Goal: Task Accomplishment & Management: Manage account settings

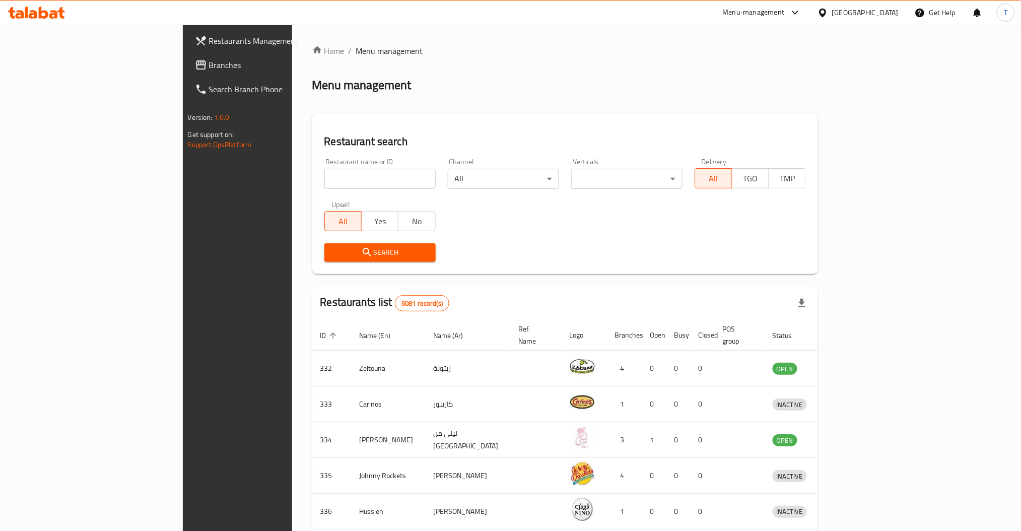
click at [324, 182] on input "search" at bounding box center [379, 179] width 111 height 20
type input "dairy queen"
click button "Search" at bounding box center [379, 252] width 111 height 19
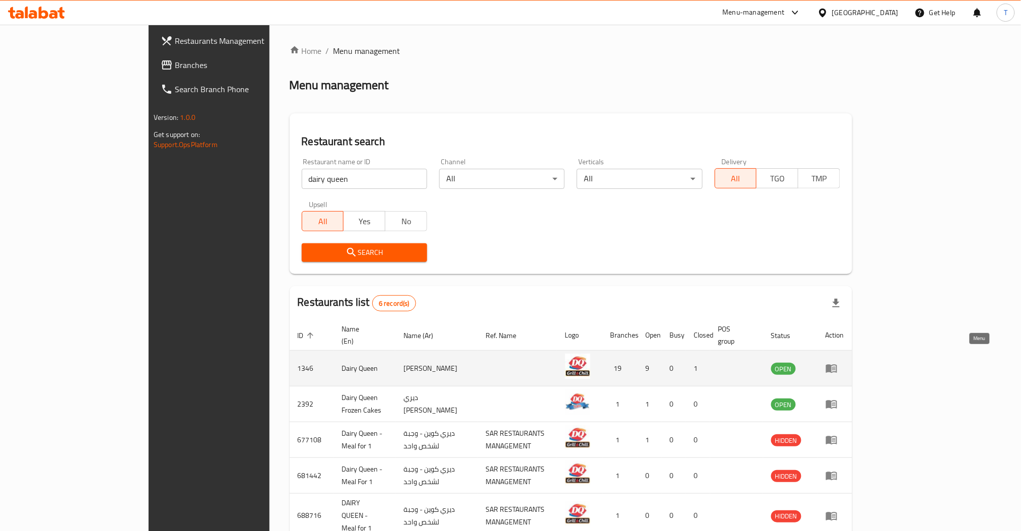
click at [838, 362] on icon "enhanced table" at bounding box center [832, 368] width 12 height 12
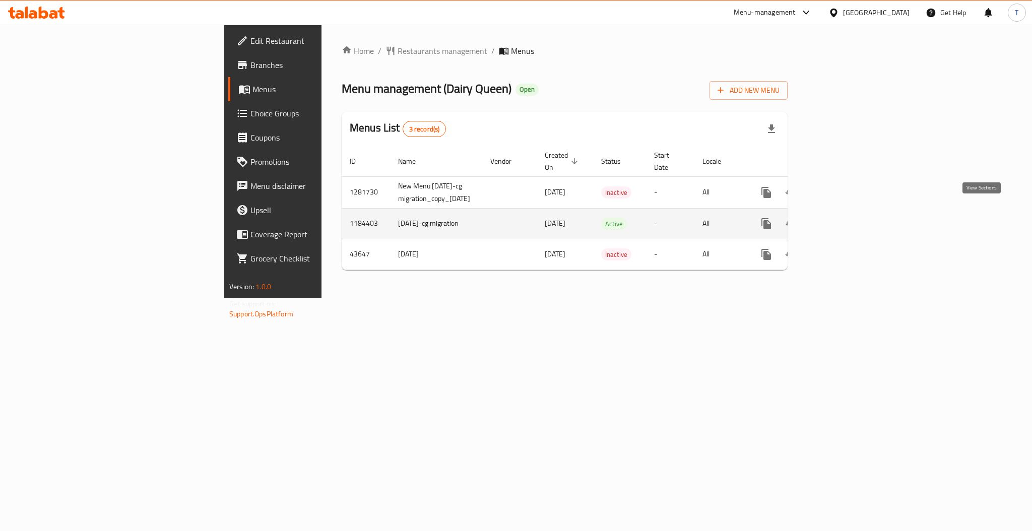
click at [845, 218] on icon "enhanced table" at bounding box center [839, 224] width 12 height 12
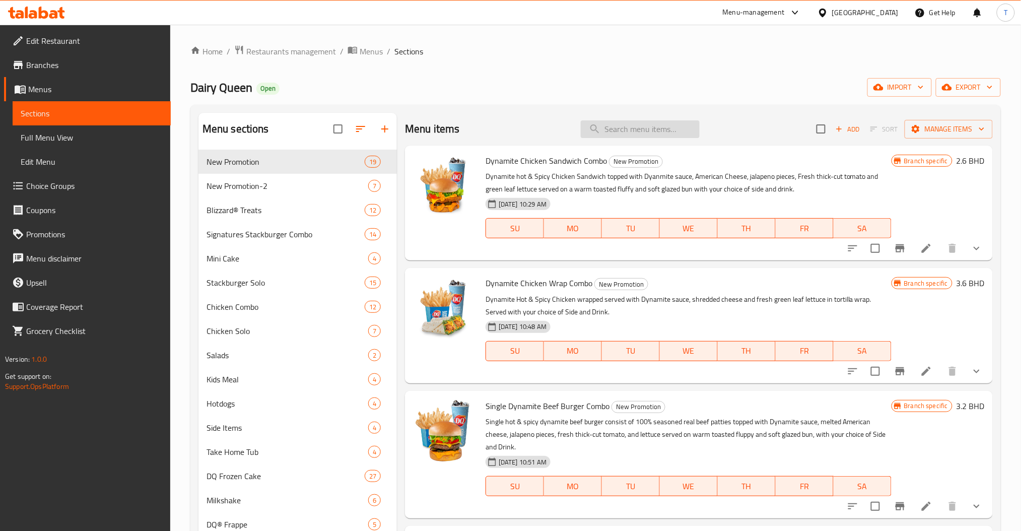
click at [667, 126] on input "search" at bounding box center [640, 129] width 119 height 18
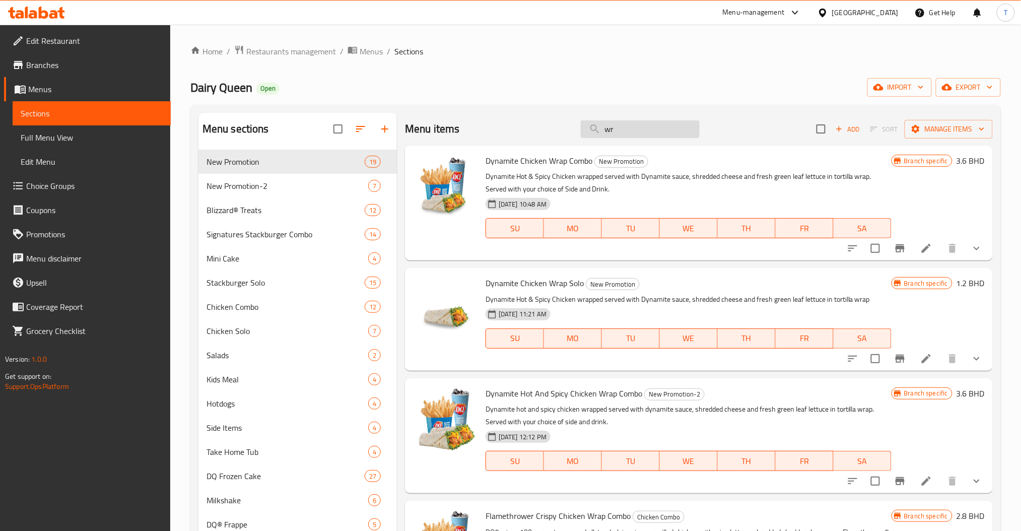
type input "w"
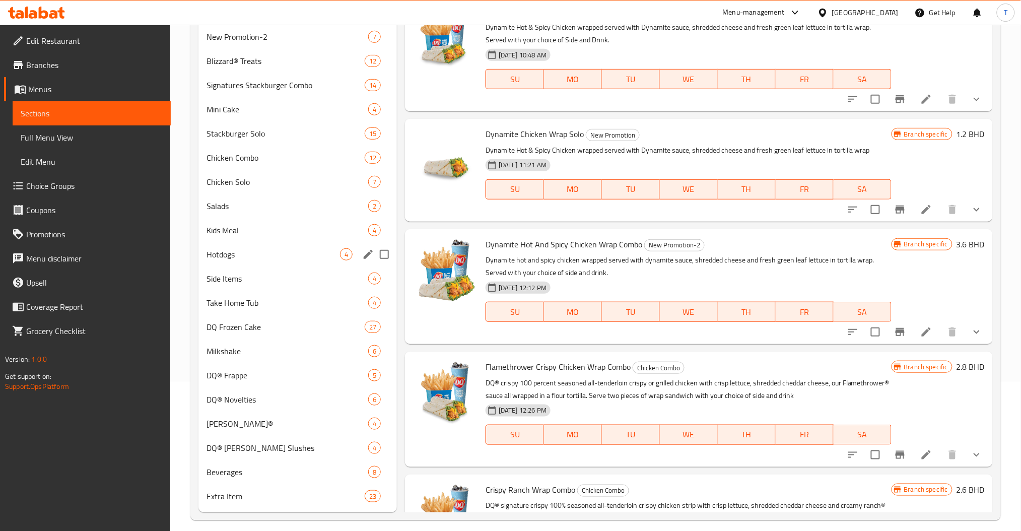
scroll to position [158, 0]
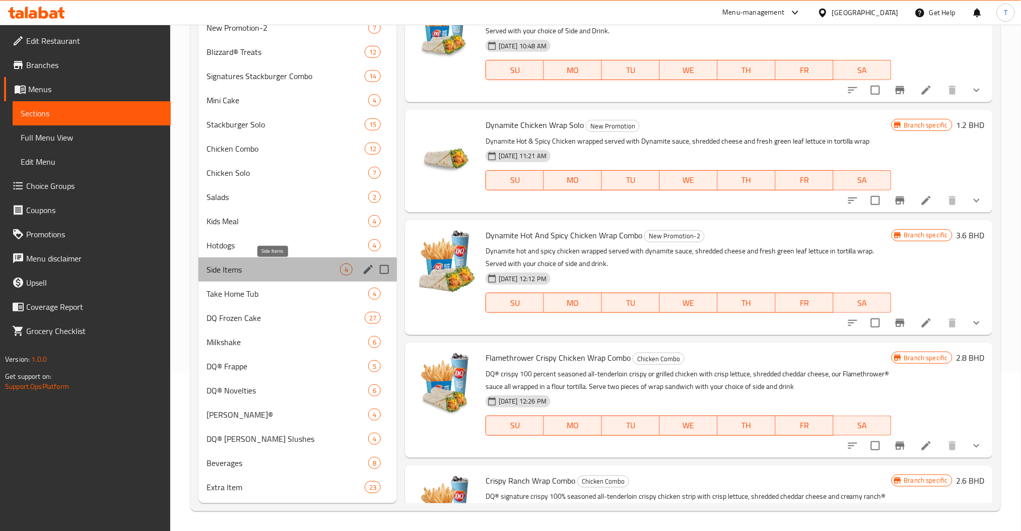
click at [235, 267] on span "Side Items" at bounding box center [274, 270] width 134 height 12
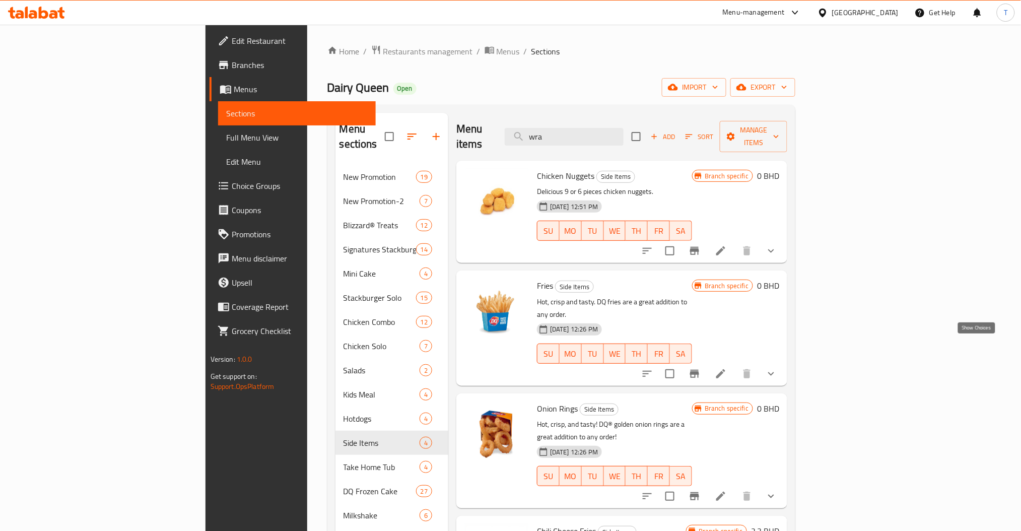
click at [777, 368] on icon "show more" at bounding box center [771, 374] width 12 height 12
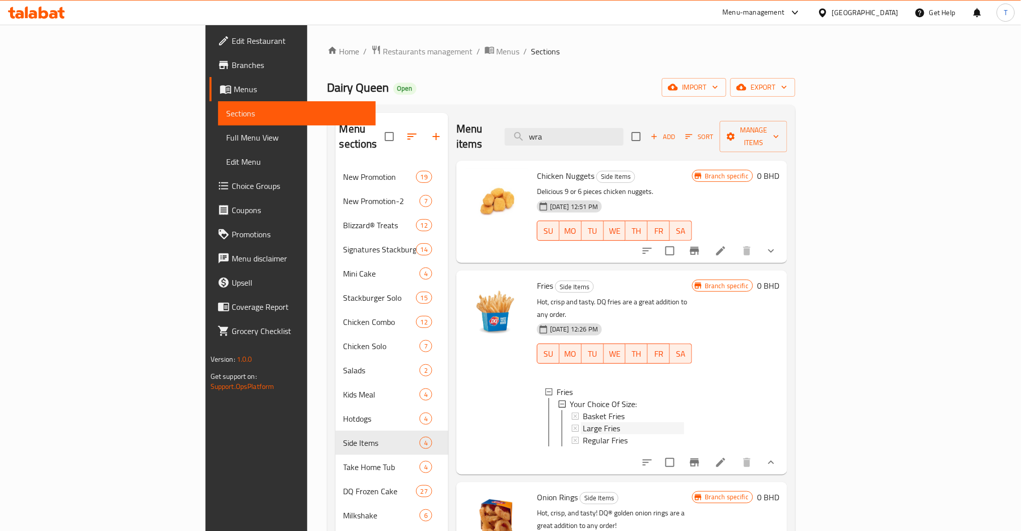
click at [583, 422] on div "Large Fries" at bounding box center [633, 428] width 101 height 12
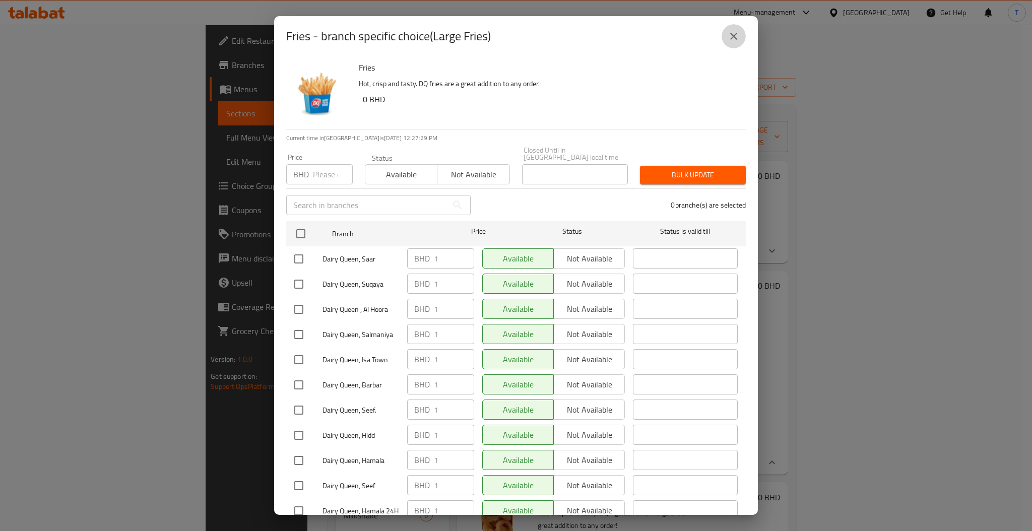
click at [730, 42] on button "close" at bounding box center [734, 36] width 24 height 24
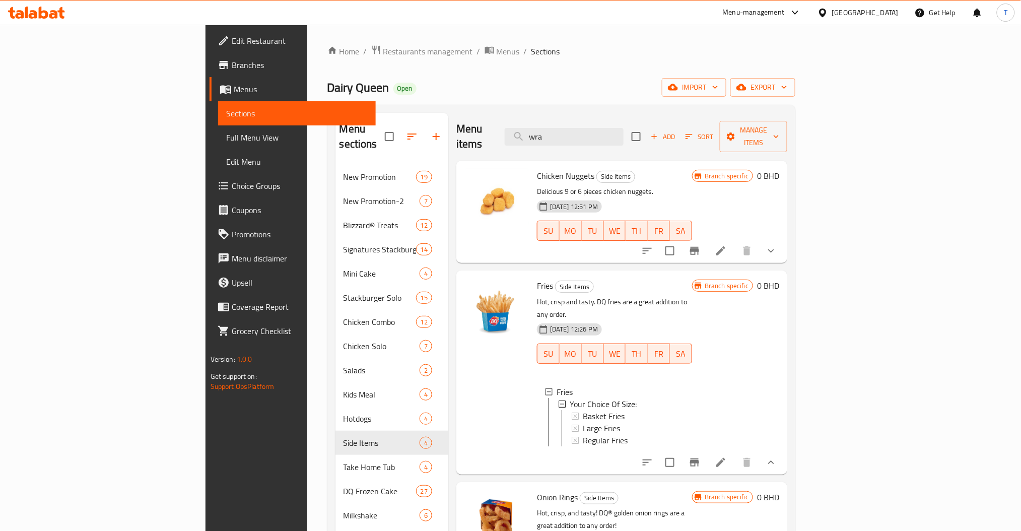
drag, startPoint x: 626, startPoint y: 126, endPoint x: 505, endPoint y: 135, distance: 120.8
click at [505, 135] on div "Menu items wra Add Sort Manage items" at bounding box center [621, 137] width 331 height 48
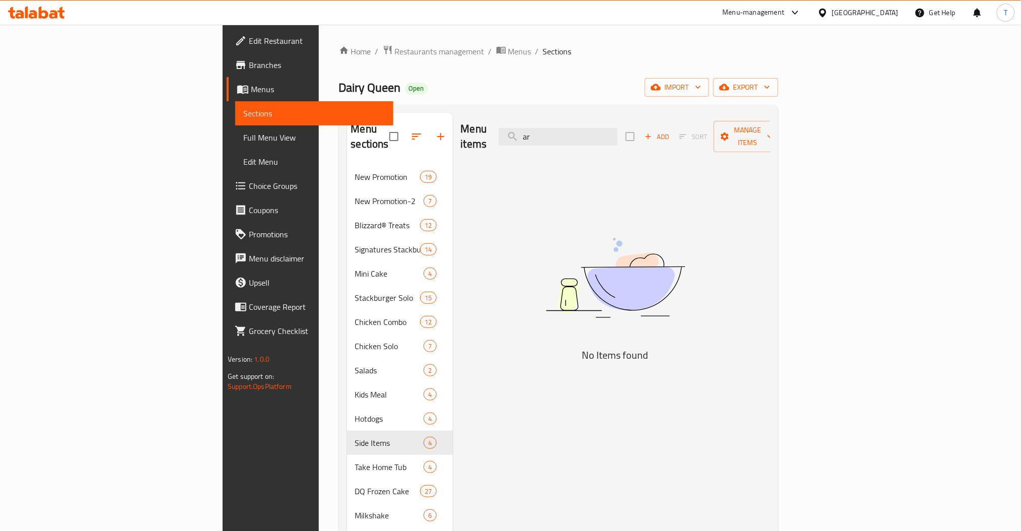
type input "a"
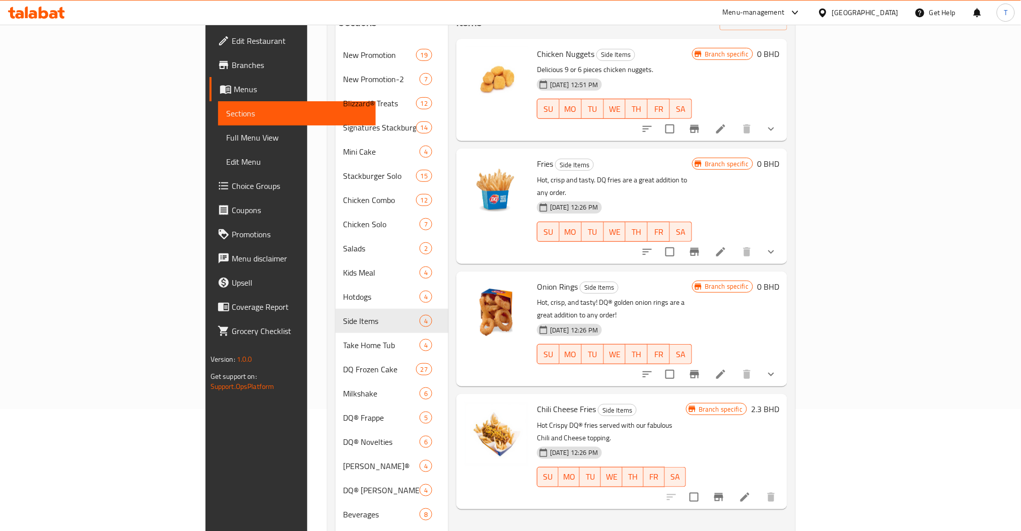
scroll to position [158, 0]
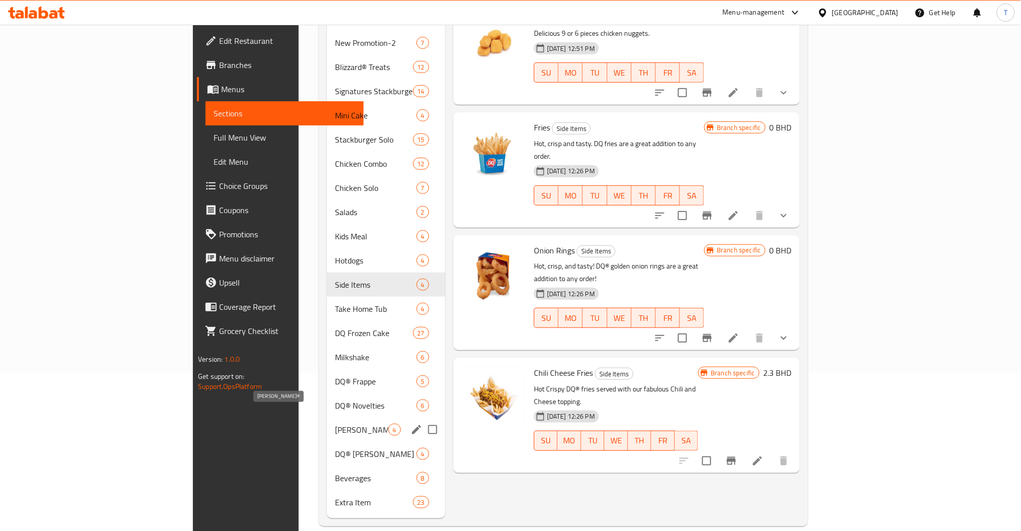
click at [335, 424] on span "[PERSON_NAME]®" at bounding box center [361, 430] width 53 height 12
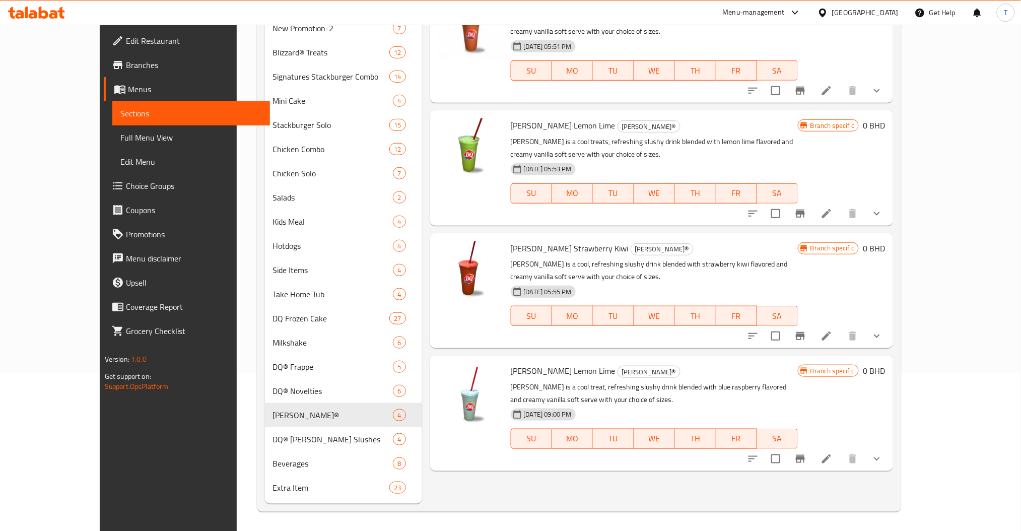
scroll to position [158, 0]
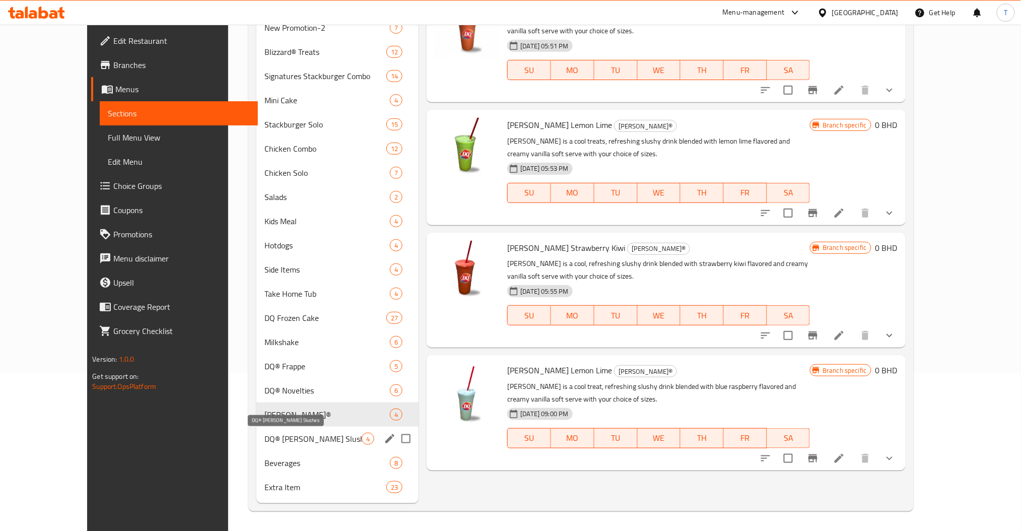
click at [265, 438] on span "DQ® [PERSON_NAME] Slushes" at bounding box center [313, 439] width 97 height 12
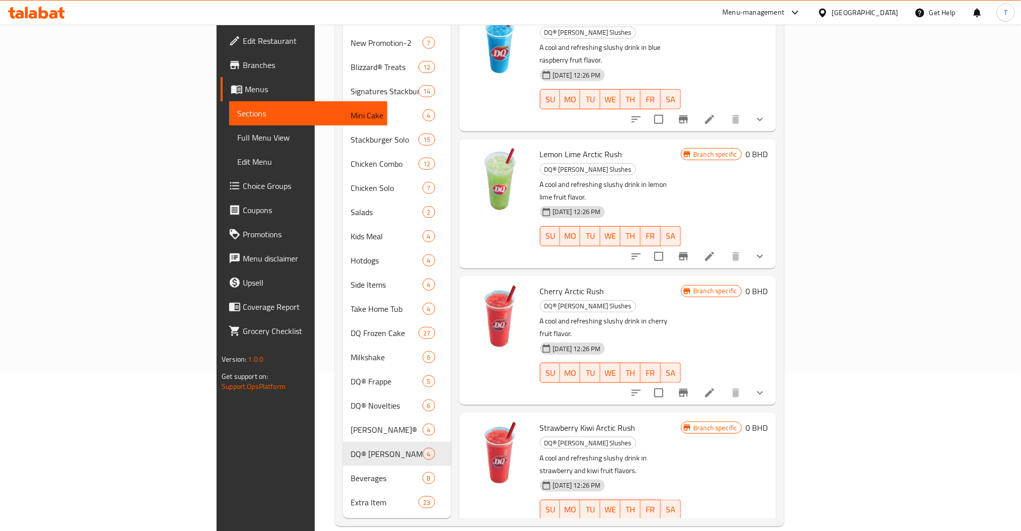
click at [772, 518] on button "show more" at bounding box center [760, 530] width 24 height 24
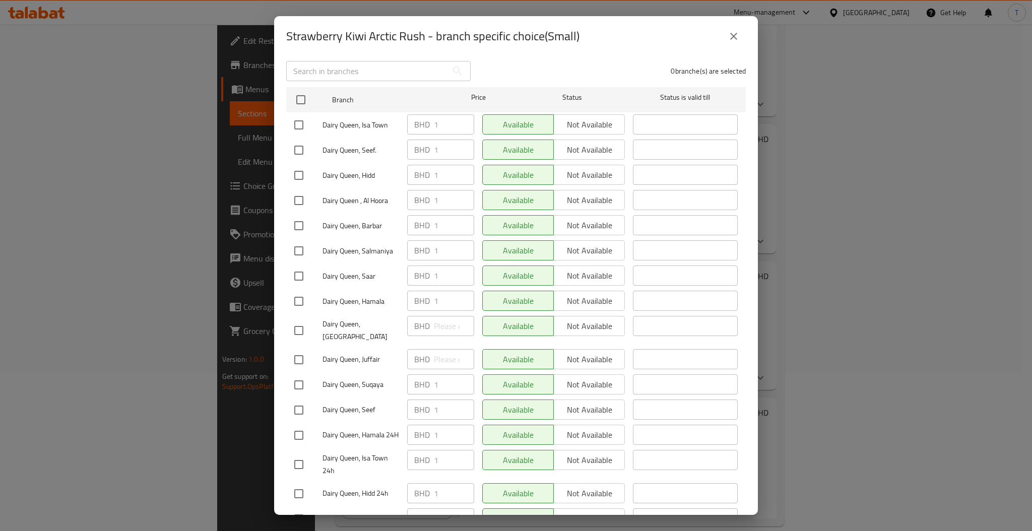
click at [735, 34] on icon "close" at bounding box center [734, 36] width 12 height 12
